Goal: Task Accomplishment & Management: Manage account settings

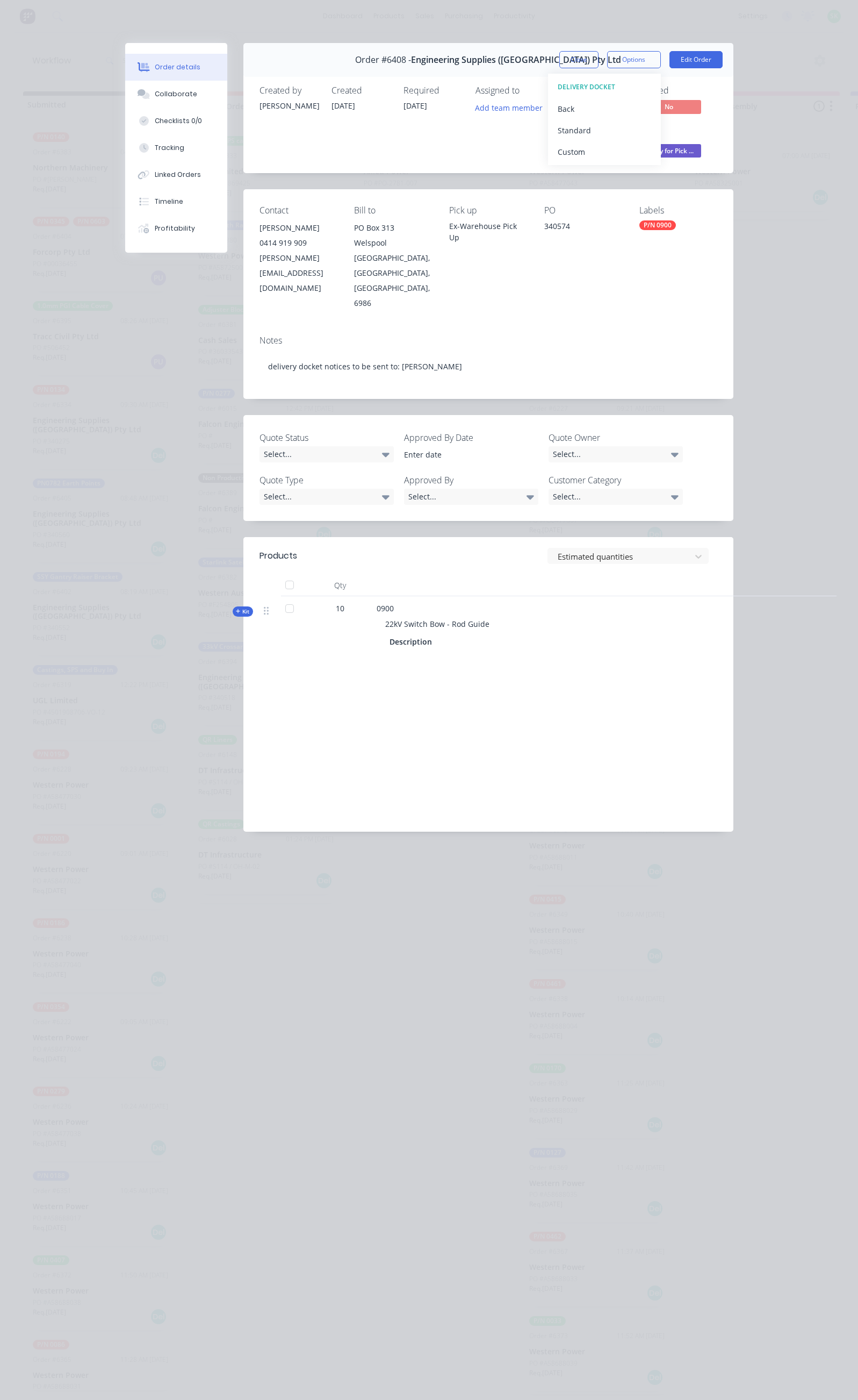
scroll to position [0, 513]
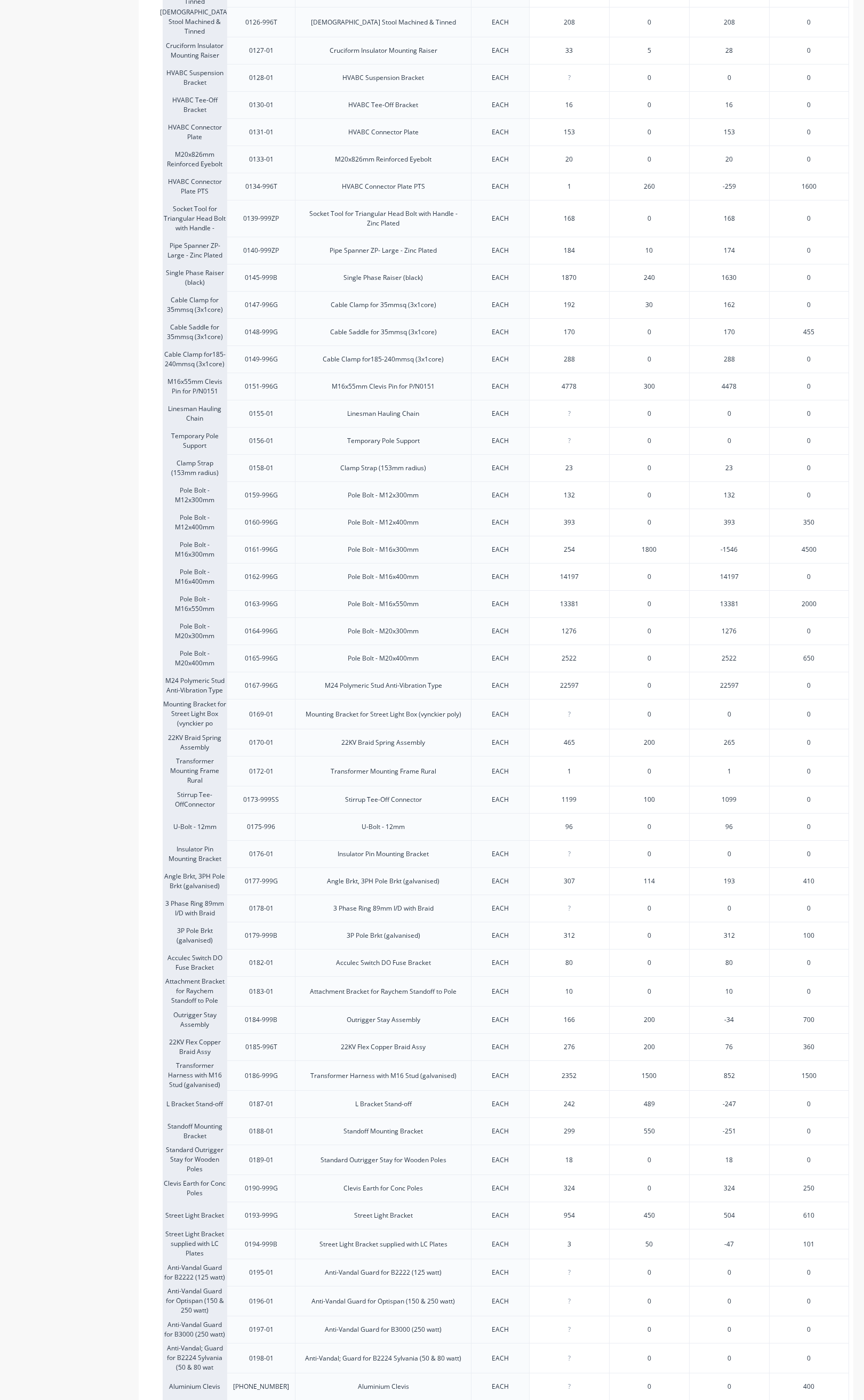
scroll to position [920, 0]
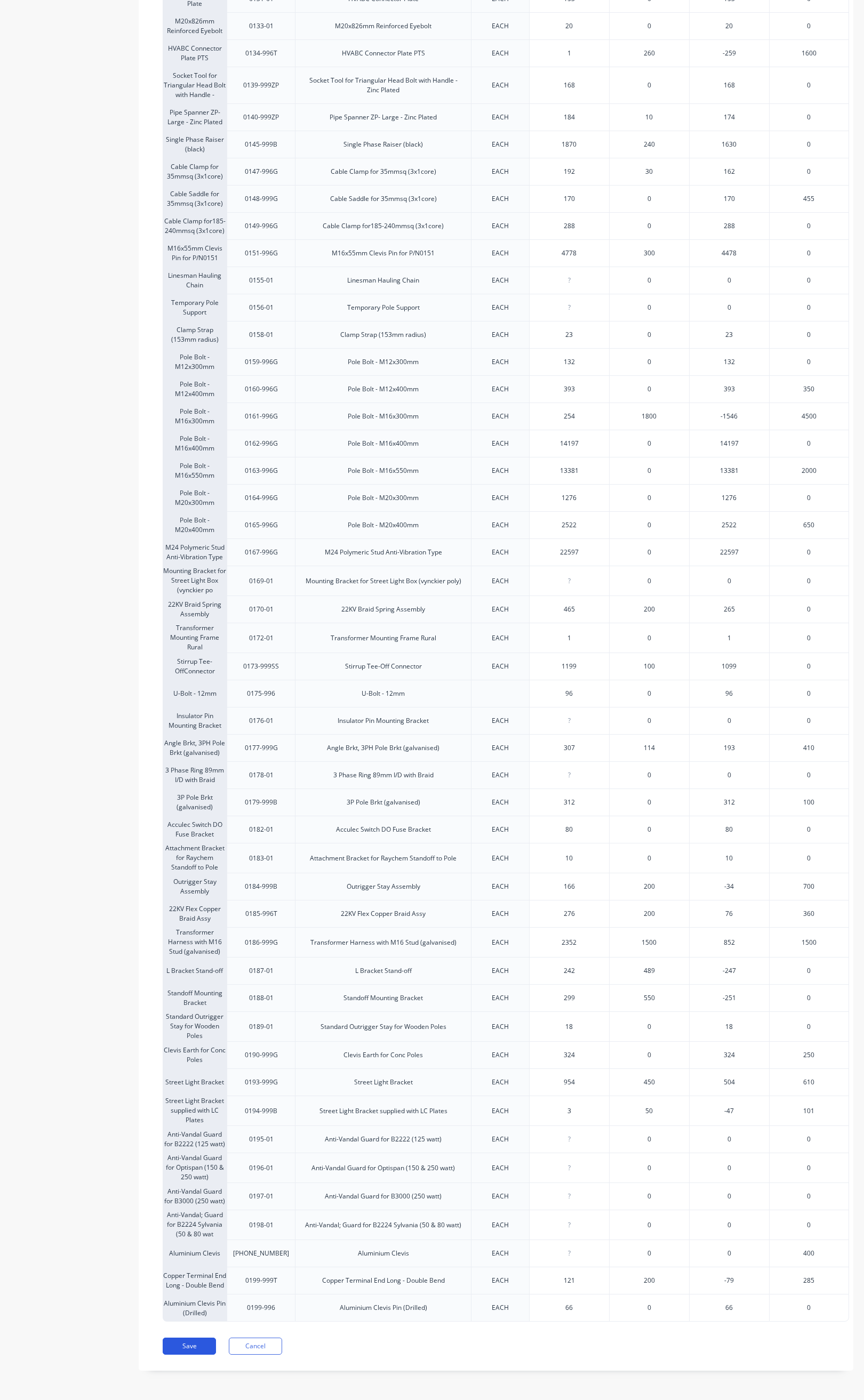
click at [204, 1343] on button "Save" at bounding box center [189, 1346] width 53 height 17
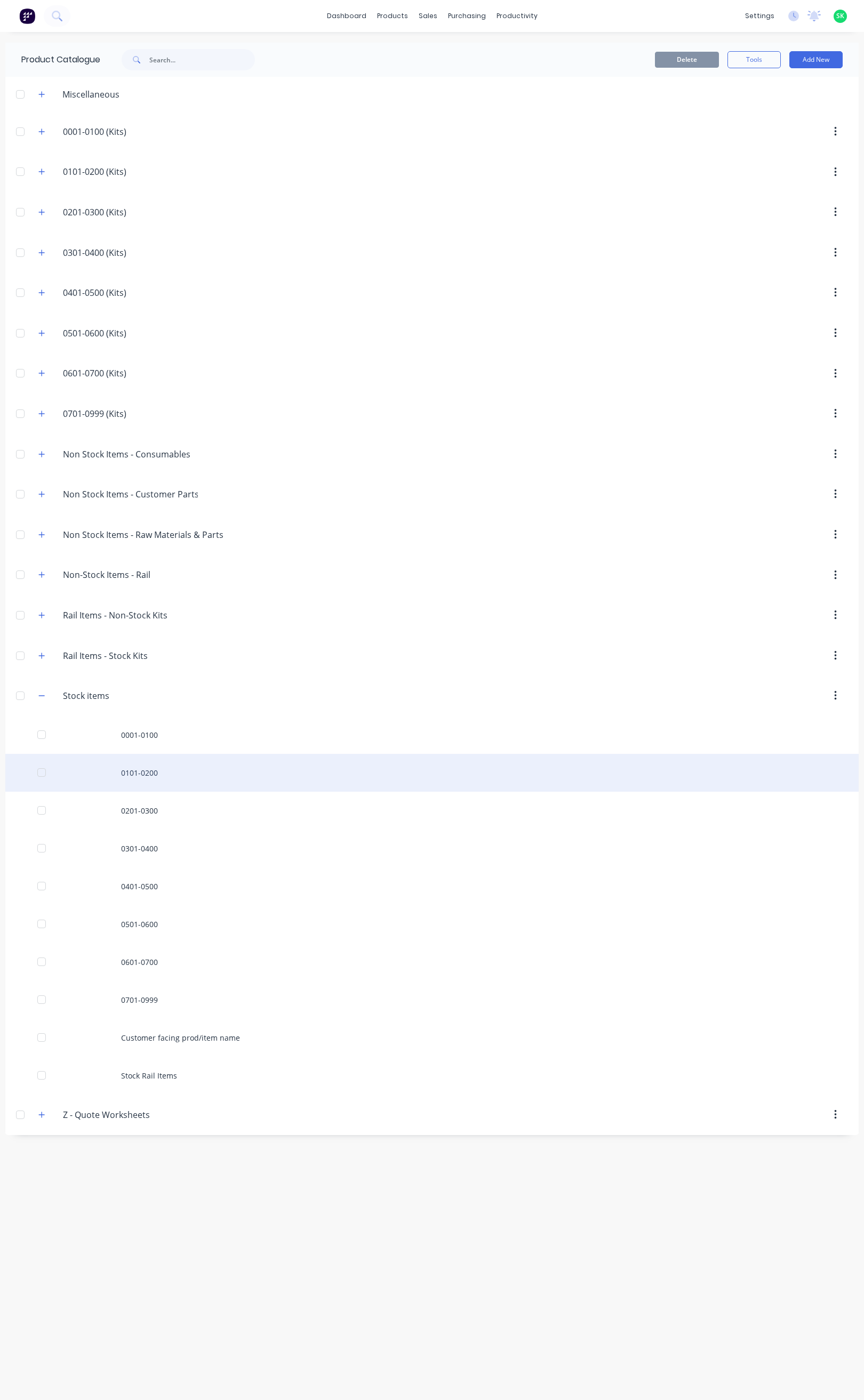
click at [149, 776] on div "0101-0200" at bounding box center [432, 773] width 853 height 38
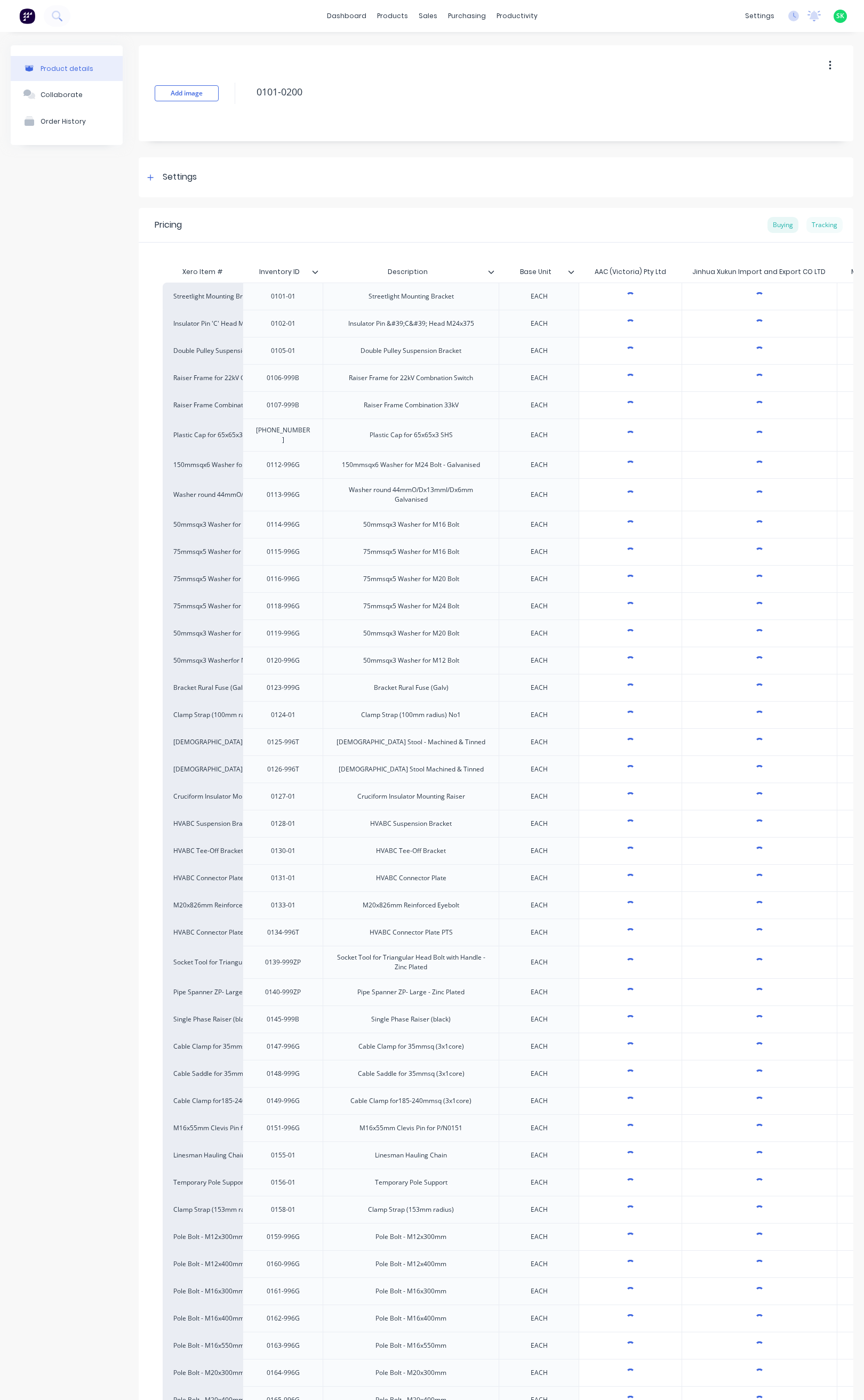
click at [816, 222] on div "Tracking" at bounding box center [824, 225] width 36 height 16
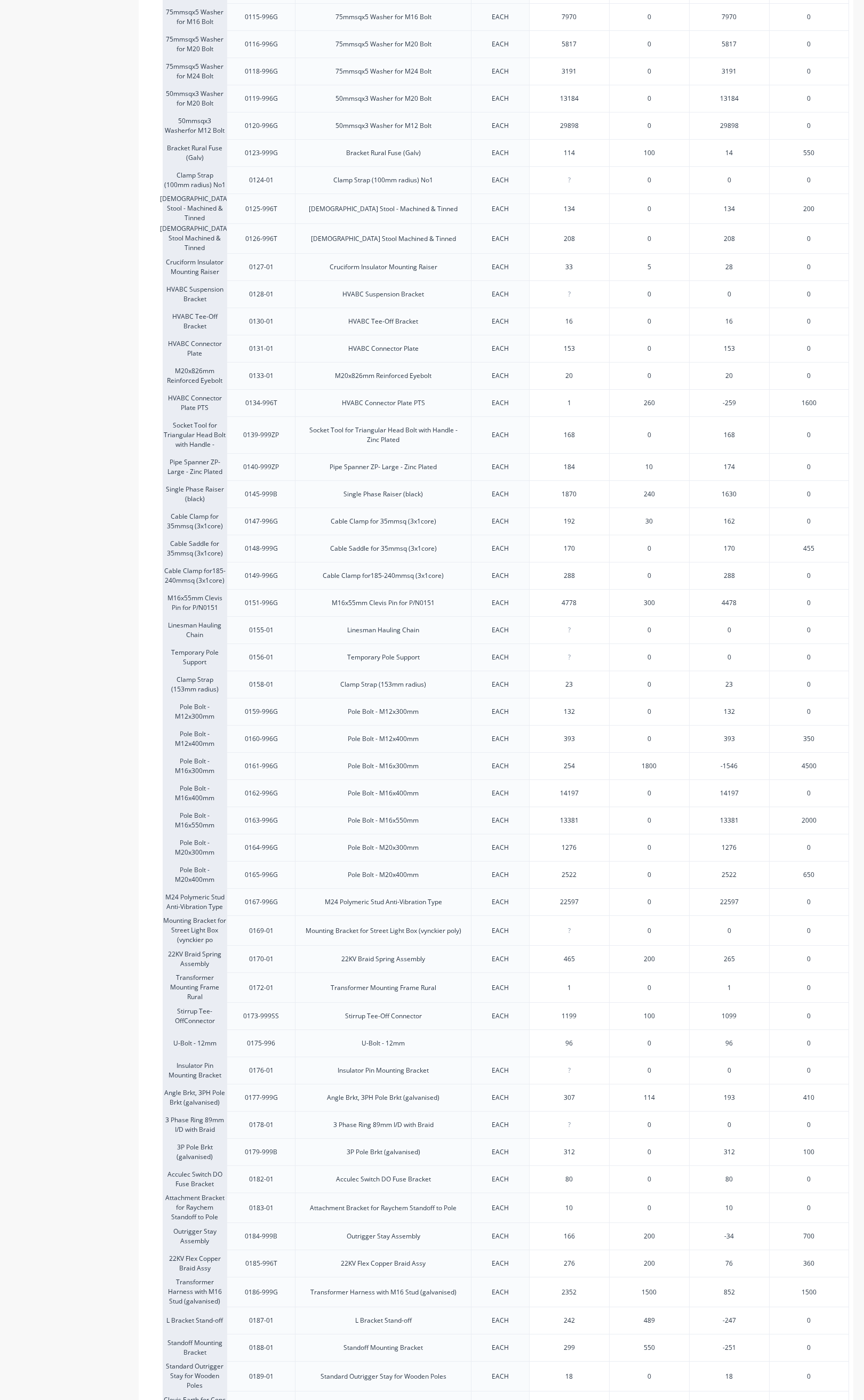
scroll to position [920, 0]
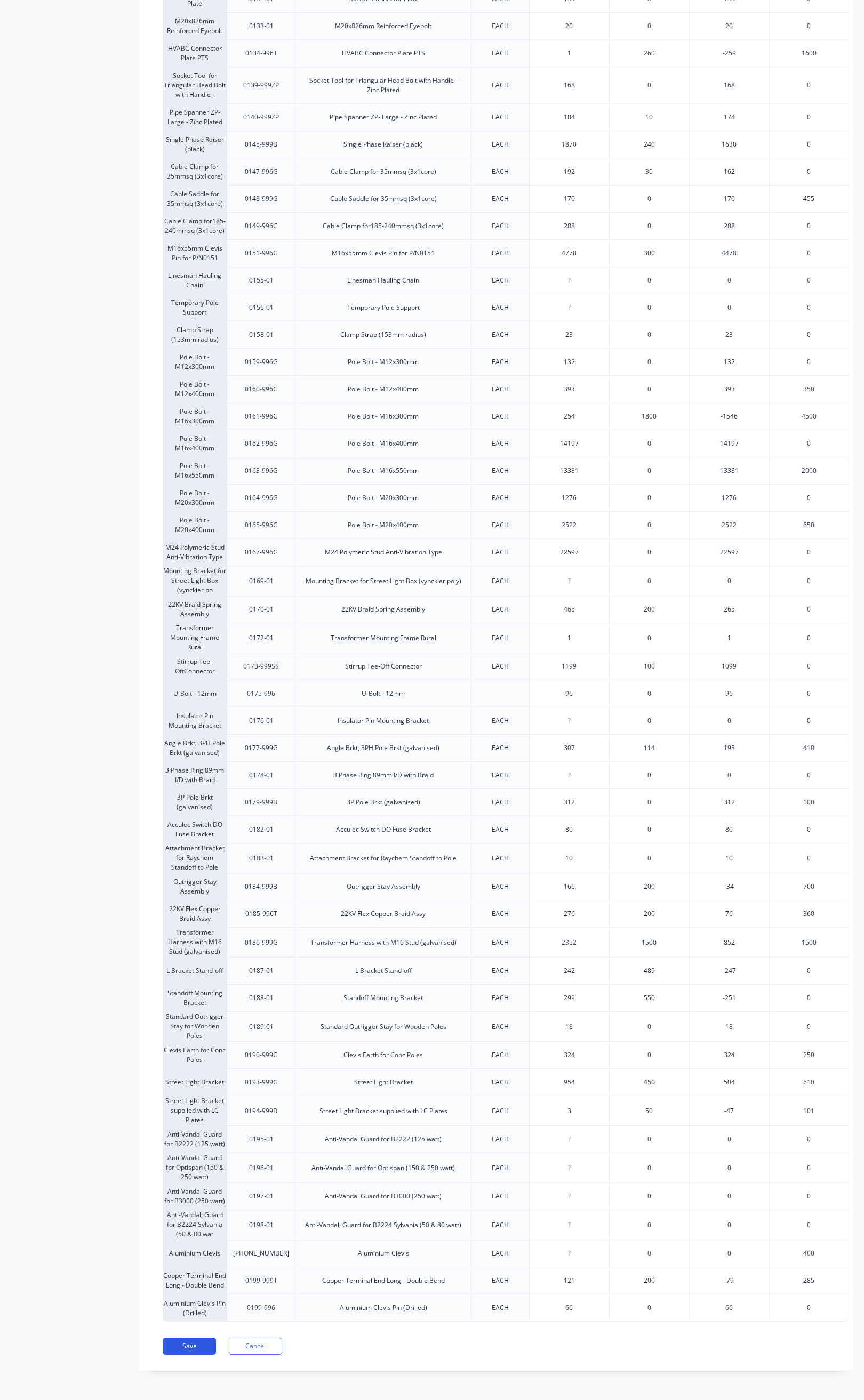
click at [207, 1340] on button "Save" at bounding box center [189, 1346] width 53 height 17
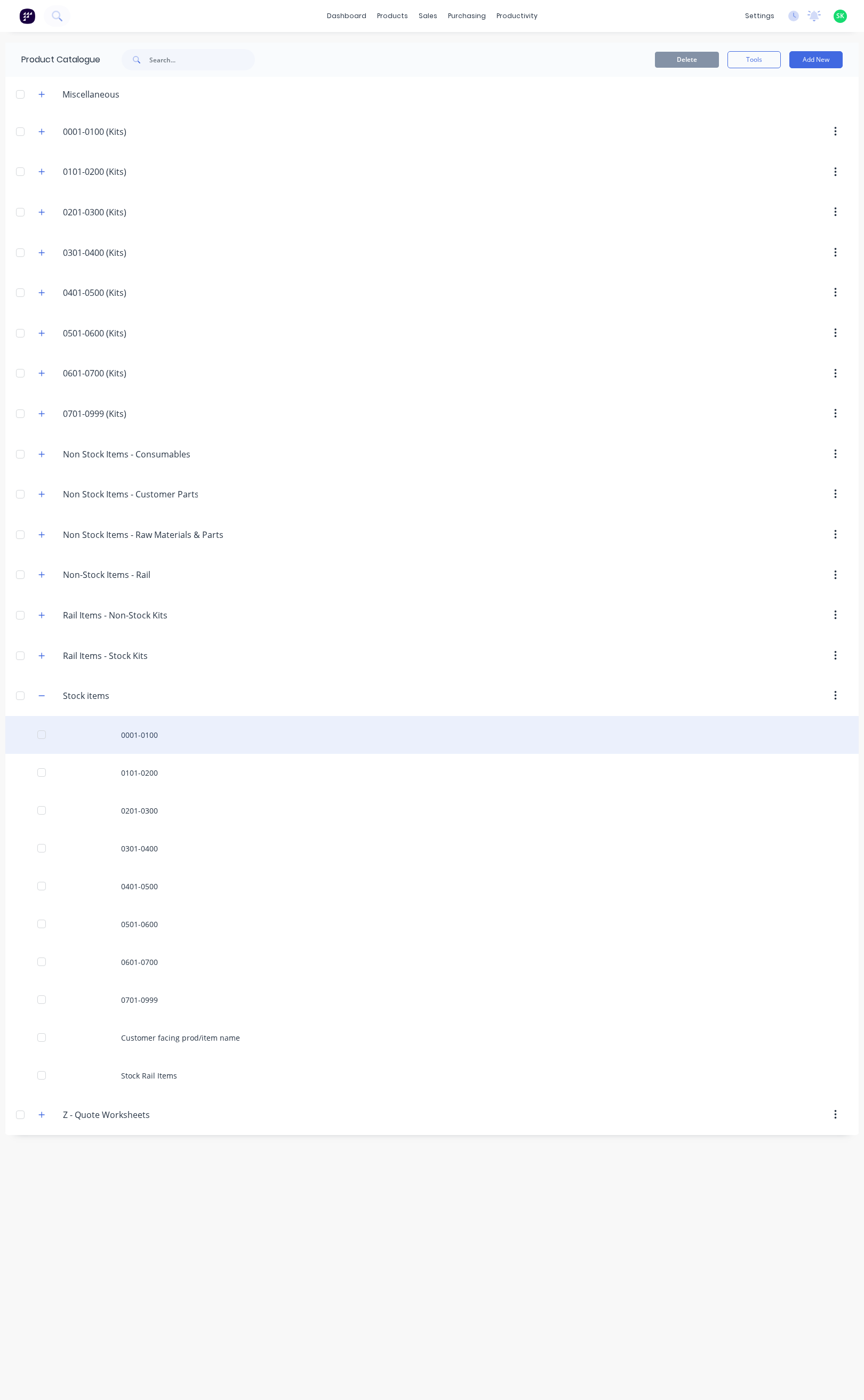
click at [143, 743] on div "0001-0100" at bounding box center [432, 735] width 853 height 38
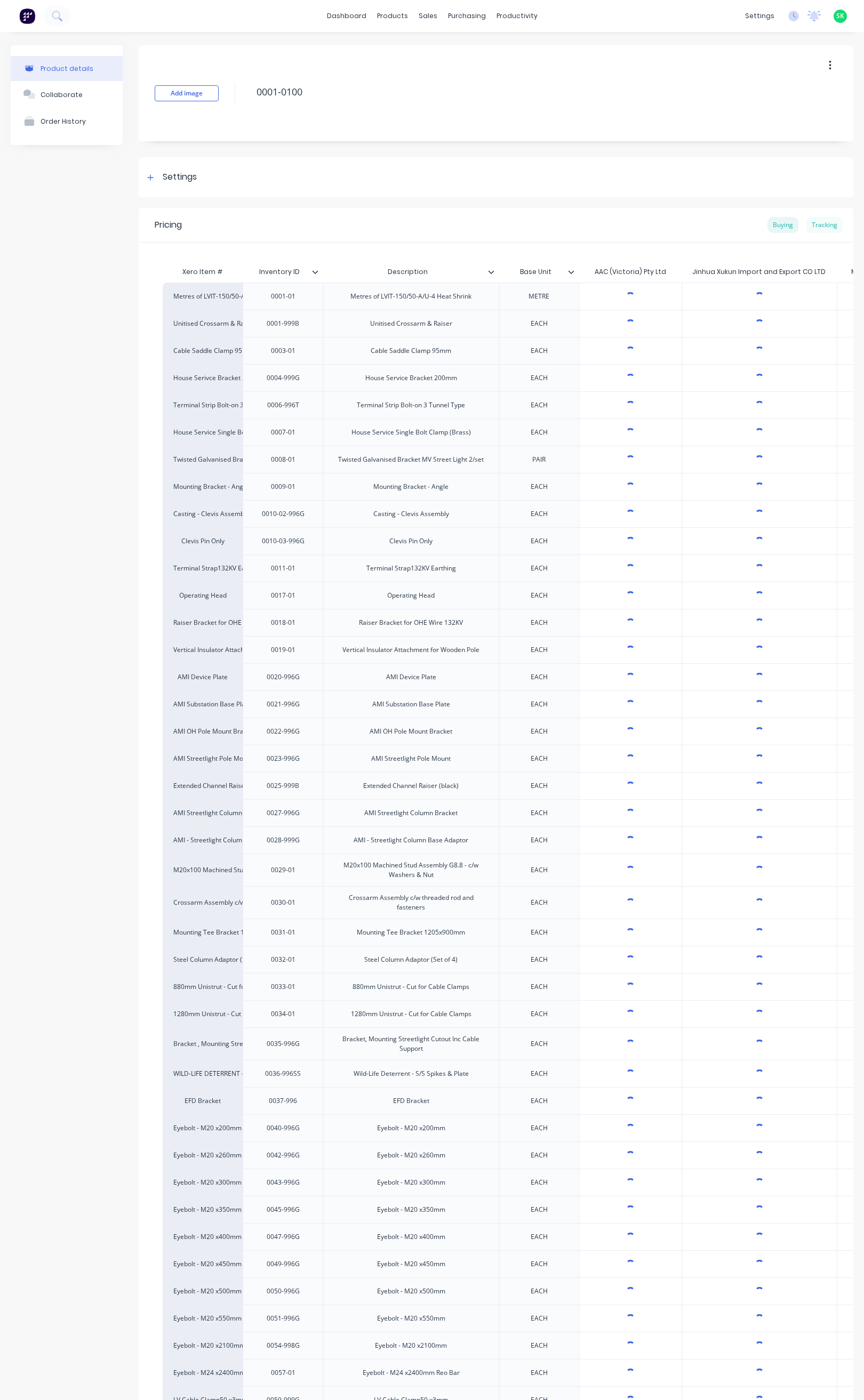
click at [816, 223] on div "Tracking" at bounding box center [824, 225] width 36 height 16
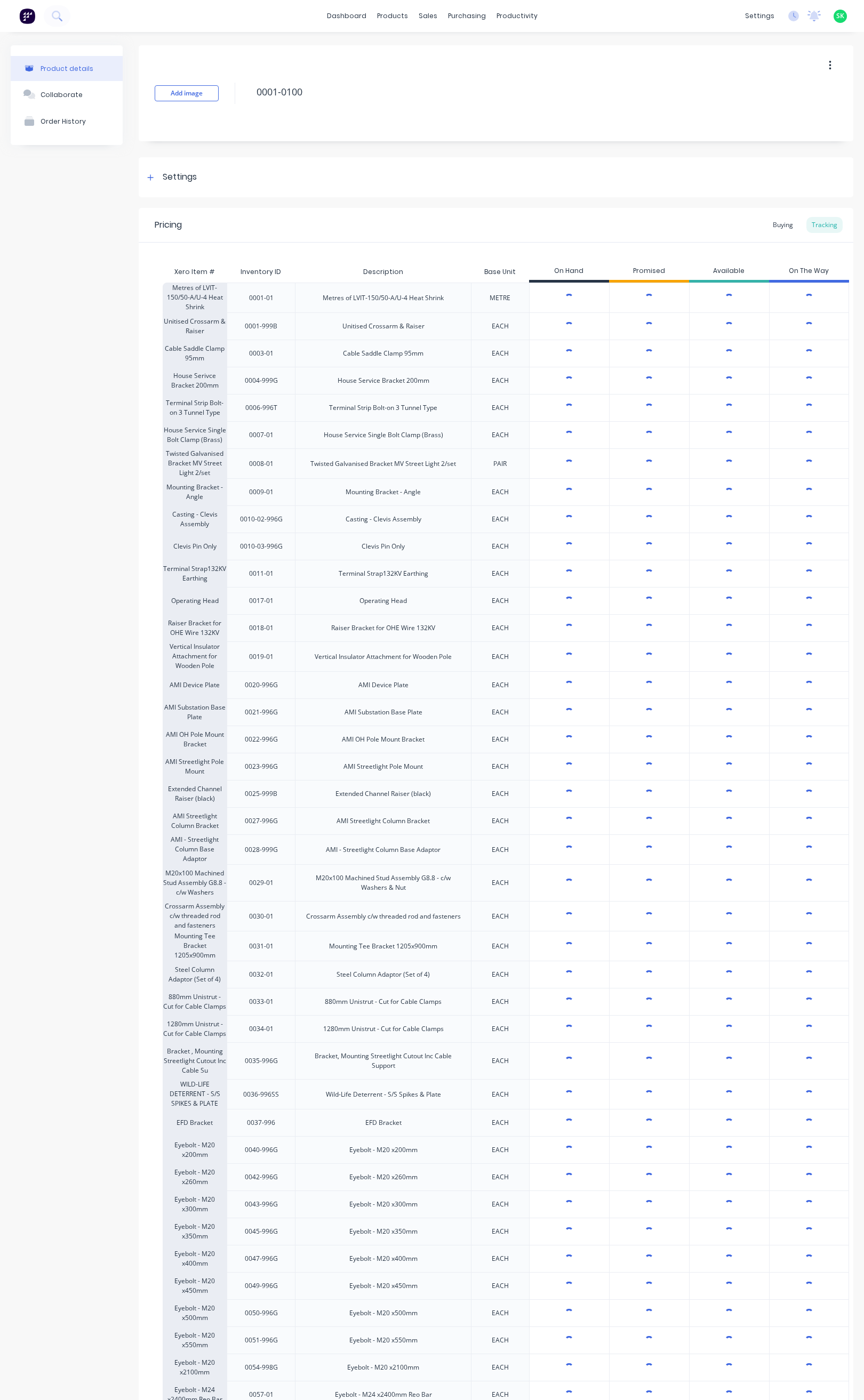
type textarea "x"
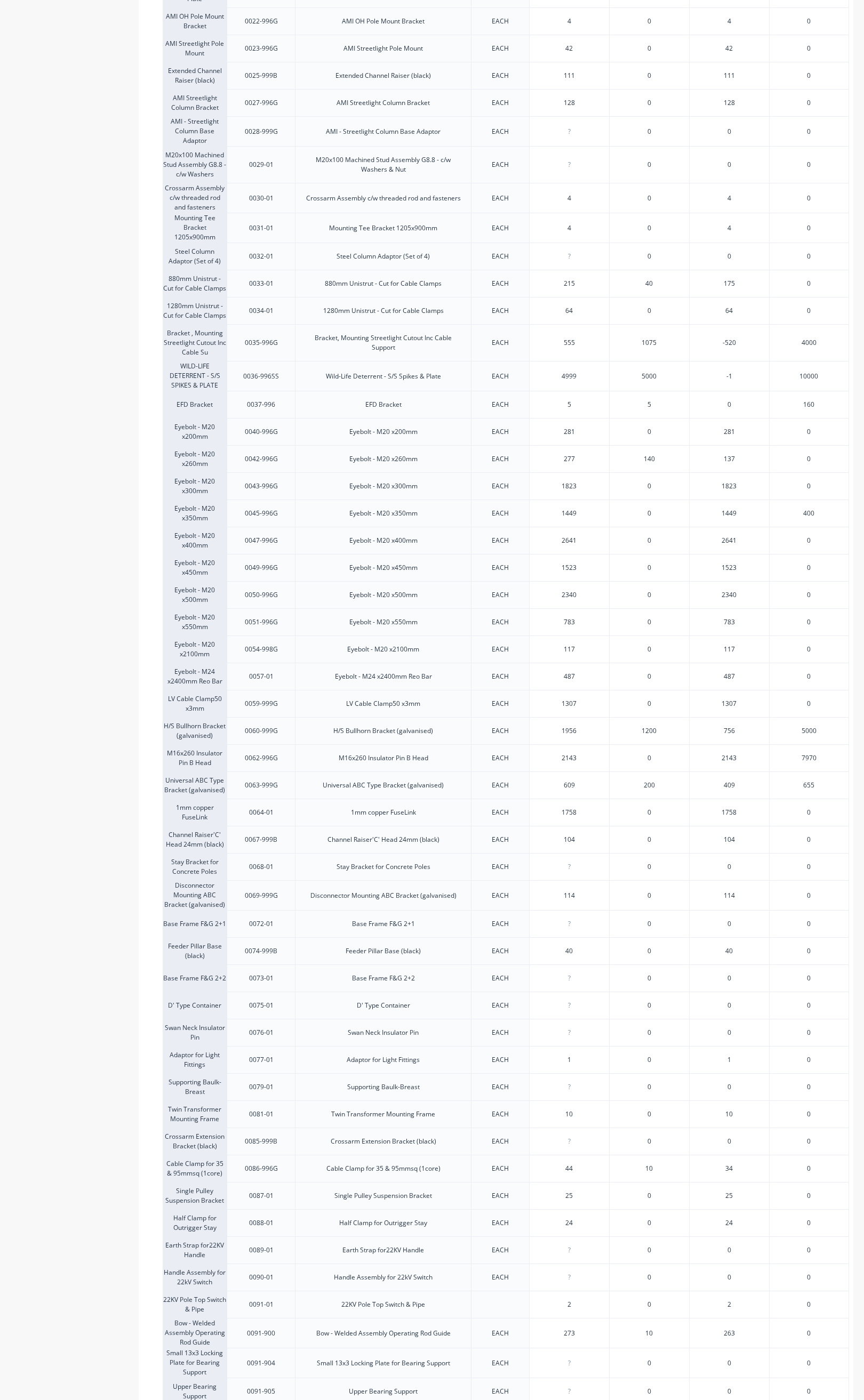
scroll to position [720, 0]
